Goal: Navigation & Orientation: Find specific page/section

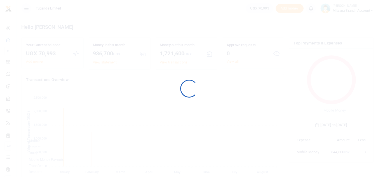
scroll to position [74, 71]
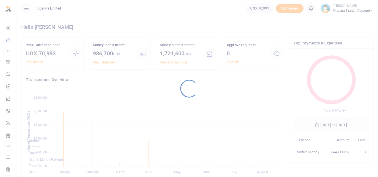
scroll to position [74, 71]
